Goal: Task Accomplishment & Management: Manage account settings

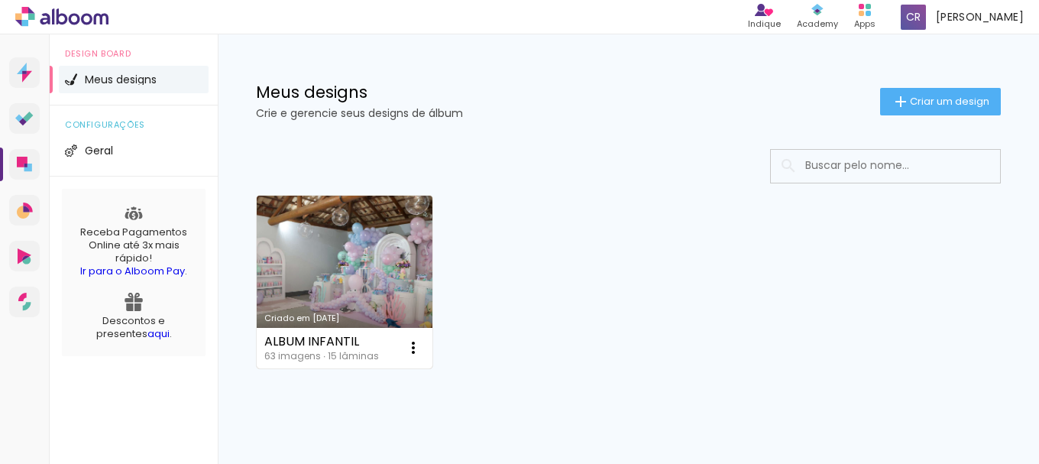
click at [348, 247] on link "Criado em [DATE]" at bounding box center [345, 282] width 176 height 173
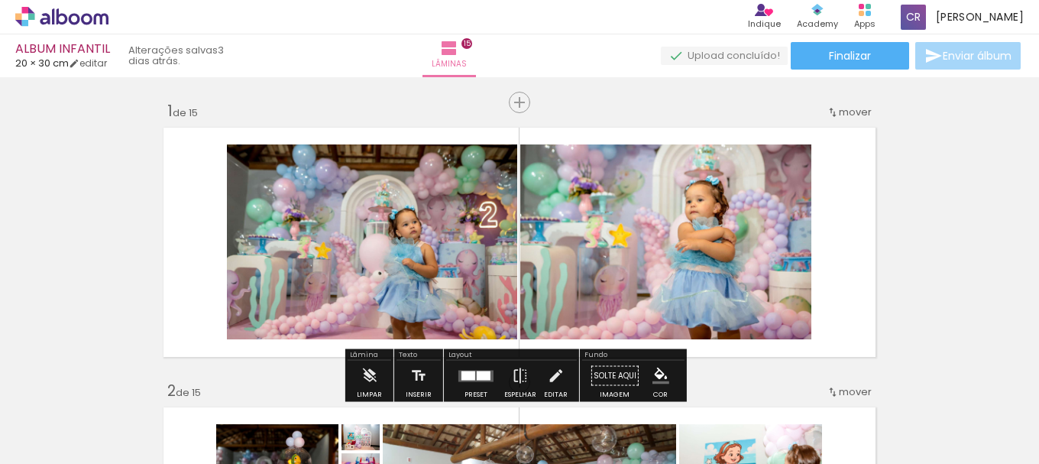
click at [989, 53] on span "Enviar álbum" at bounding box center [977, 55] width 69 height 11
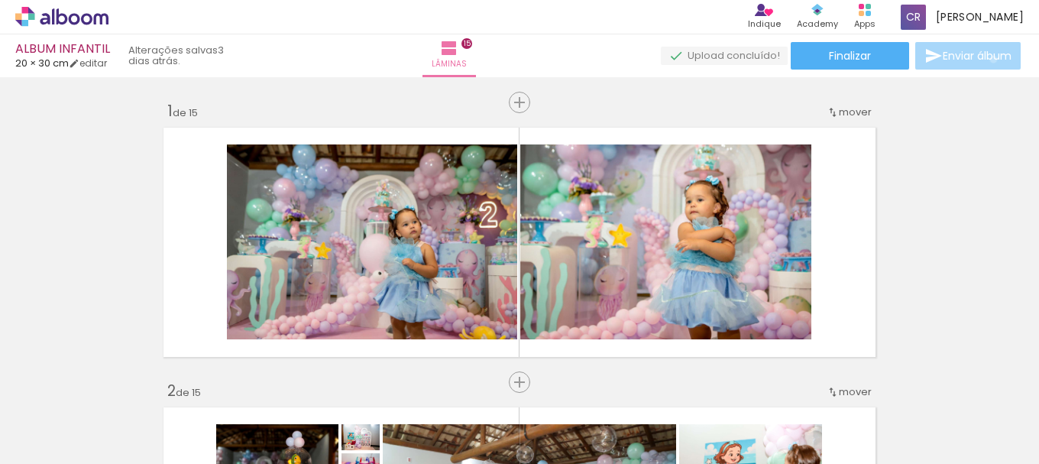
click at [989, 60] on span "Enviar álbum" at bounding box center [977, 55] width 69 height 11
click at [988, 61] on span "Enviar álbum" at bounding box center [977, 55] width 69 height 11
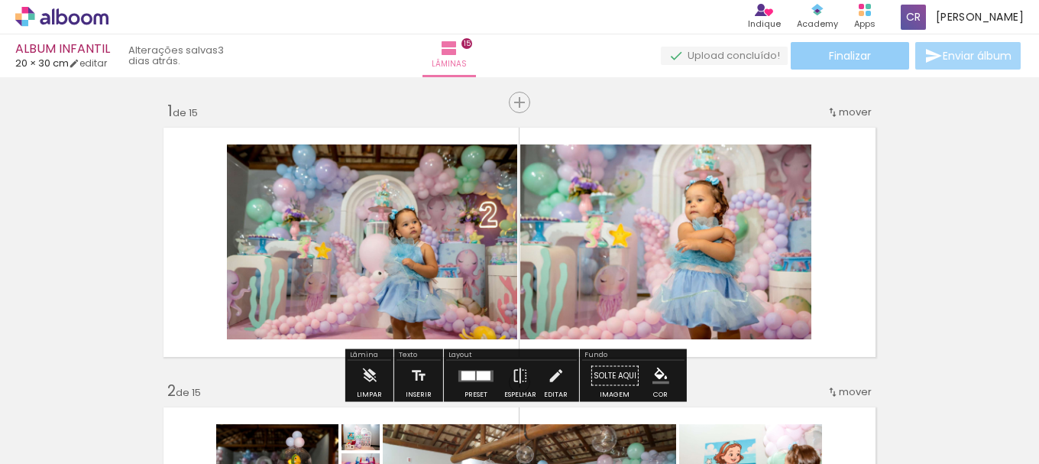
click at [829, 61] on span "Finalizar" at bounding box center [850, 55] width 42 height 11
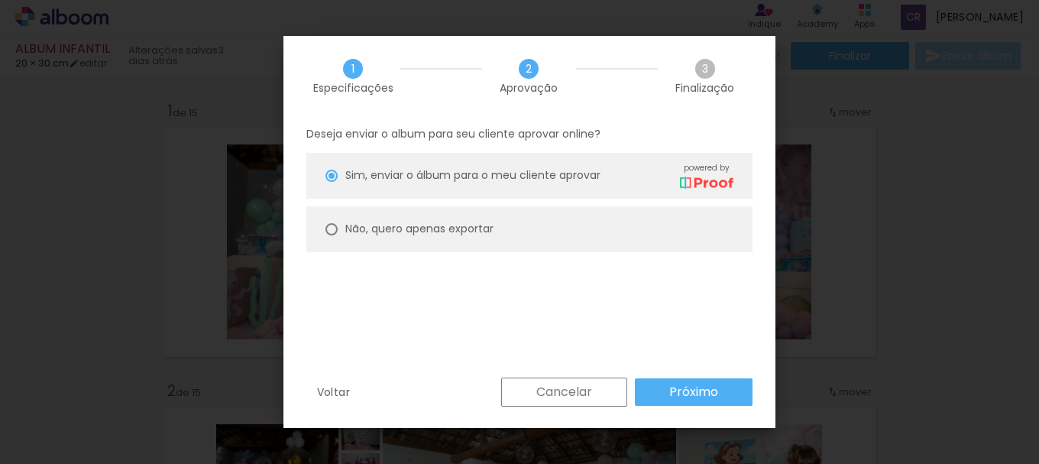
click at [0, 0] on paper-button "Próximo" at bounding box center [0, 0] width 0 height 0
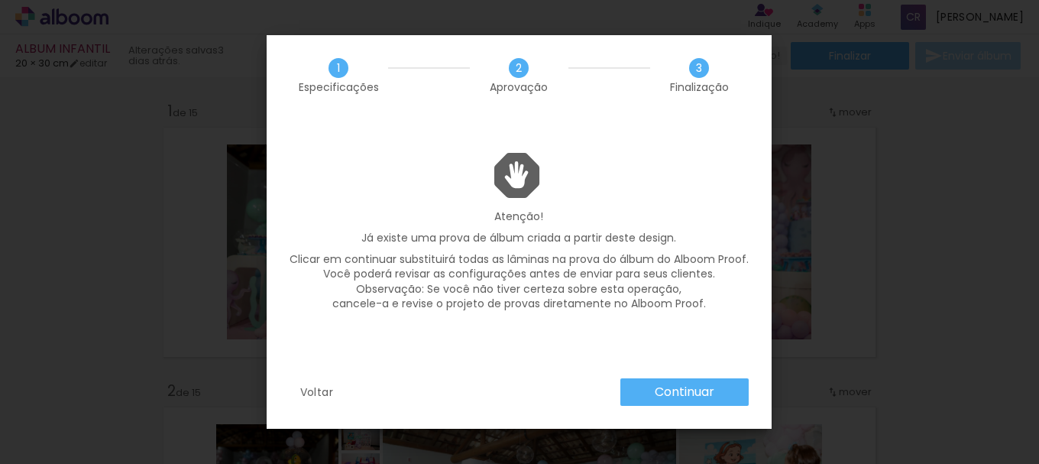
click at [1018, 254] on iron-overlay-backdrop at bounding box center [519, 232] width 1039 height 464
click at [0, 0] on slot "Voltar" at bounding box center [0, 0] width 0 height 0
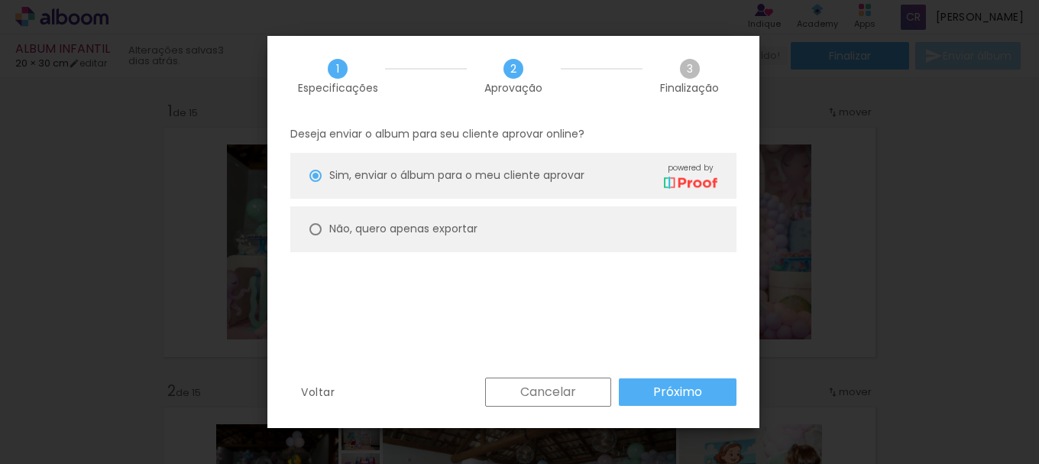
click at [0, 0] on slot "Cancelar" at bounding box center [0, 0] width 0 height 0
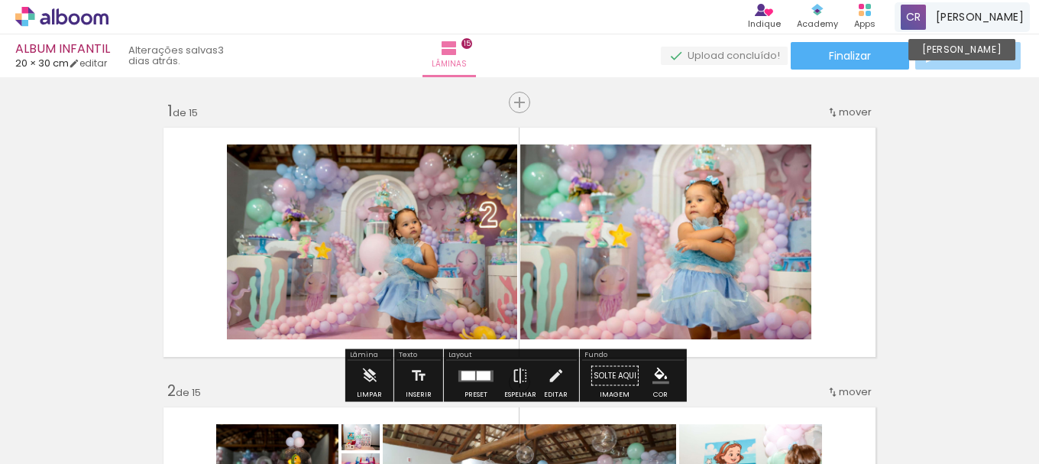
click at [984, 15] on span "[PERSON_NAME]" at bounding box center [980, 17] width 88 height 16
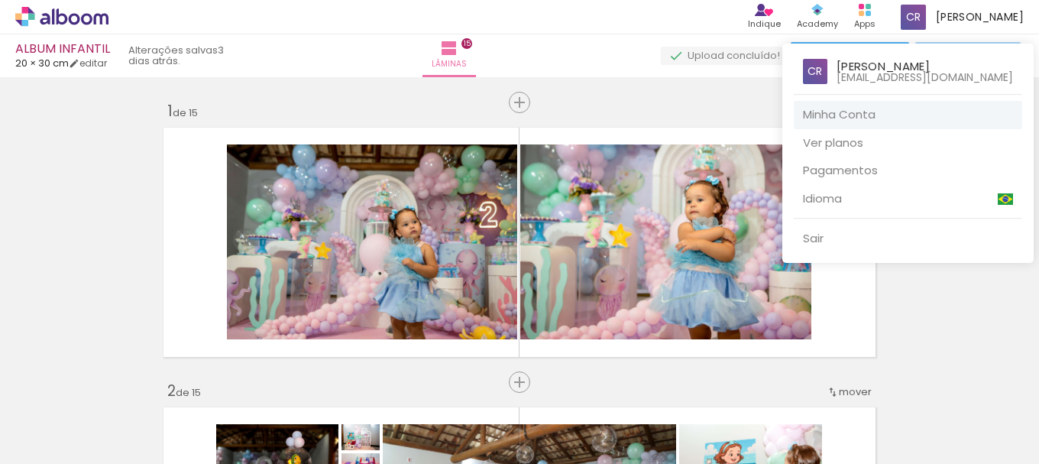
click at [873, 113] on link "Minha Conta" at bounding box center [908, 115] width 228 height 28
click at [693, 66] on div at bounding box center [519, 232] width 1039 height 464
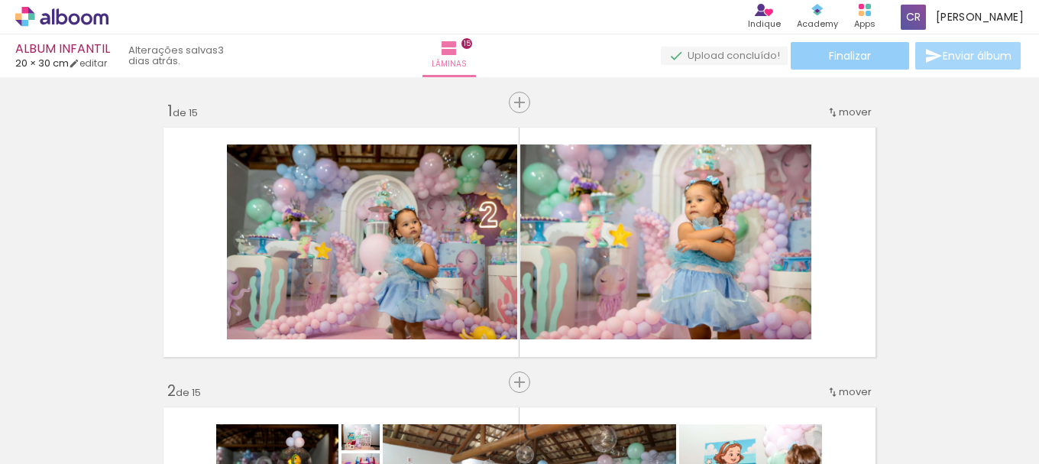
click at [829, 53] on span "Finalizar" at bounding box center [850, 55] width 42 height 11
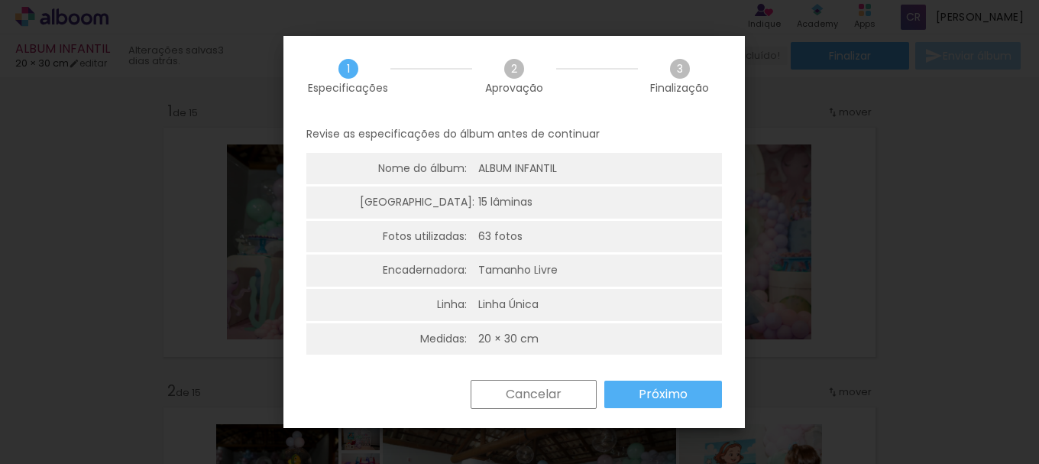
click at [0, 0] on slot "Próximo" at bounding box center [0, 0] width 0 height 0
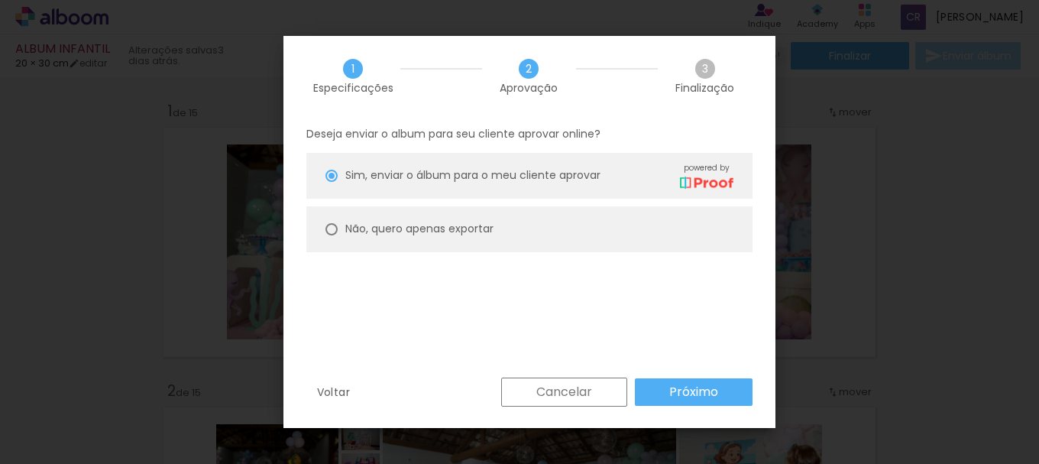
click at [655, 393] on paper-button "Próximo" at bounding box center [694, 391] width 118 height 27
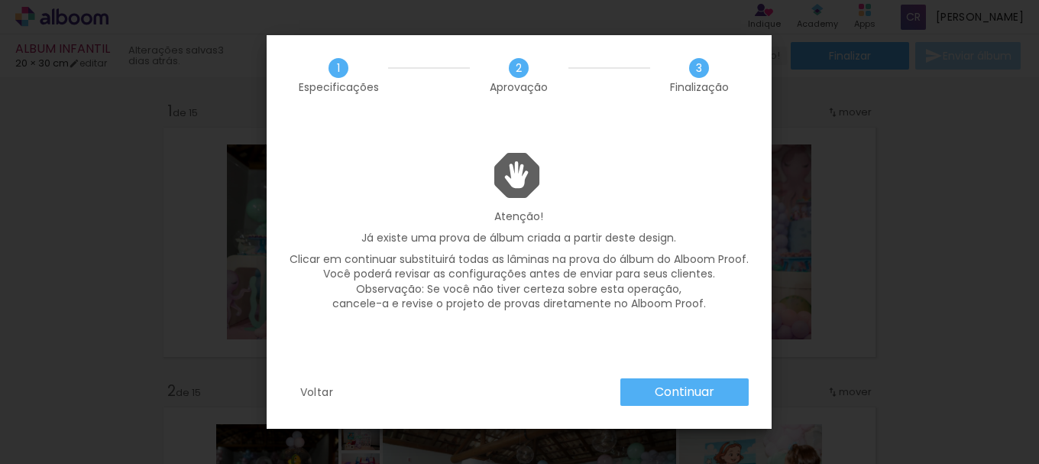
click at [724, 393] on paper-button "Continuar" at bounding box center [684, 391] width 128 height 27
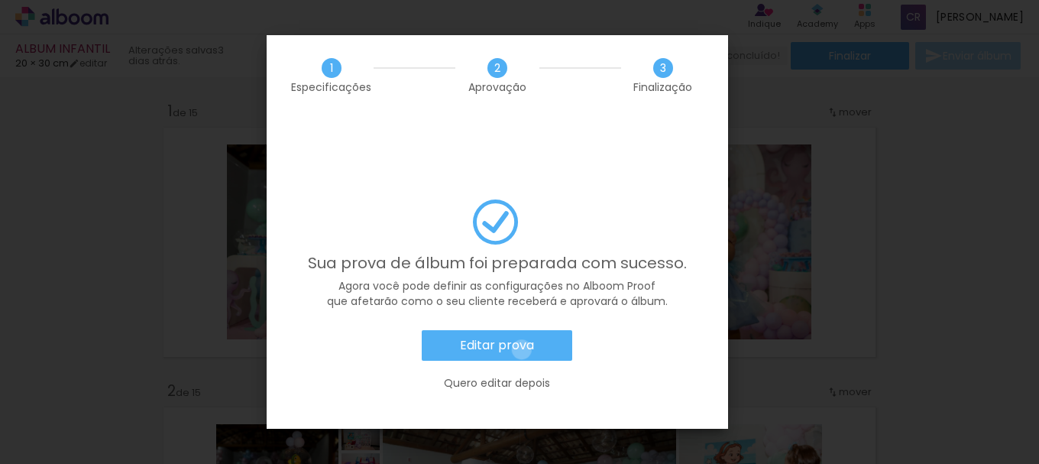
click at [0, 0] on slot "Editar prova" at bounding box center [0, 0] width 0 height 0
